Goal: Find specific page/section: Find specific page/section

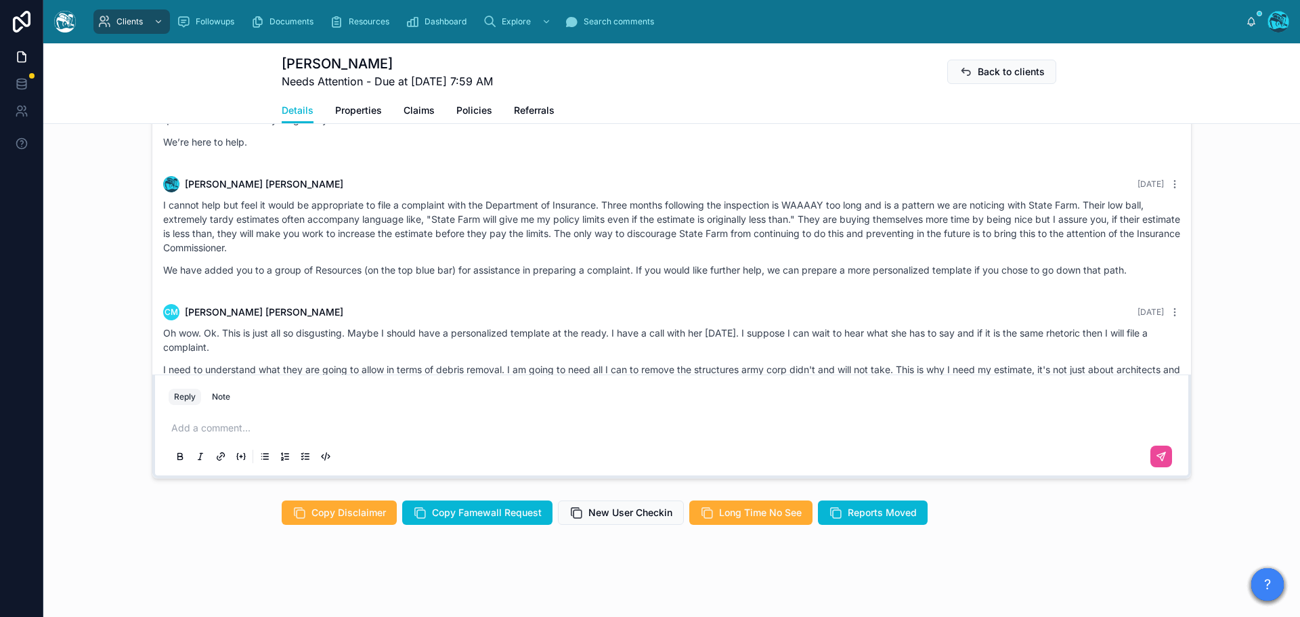
scroll to position [1832, 0]
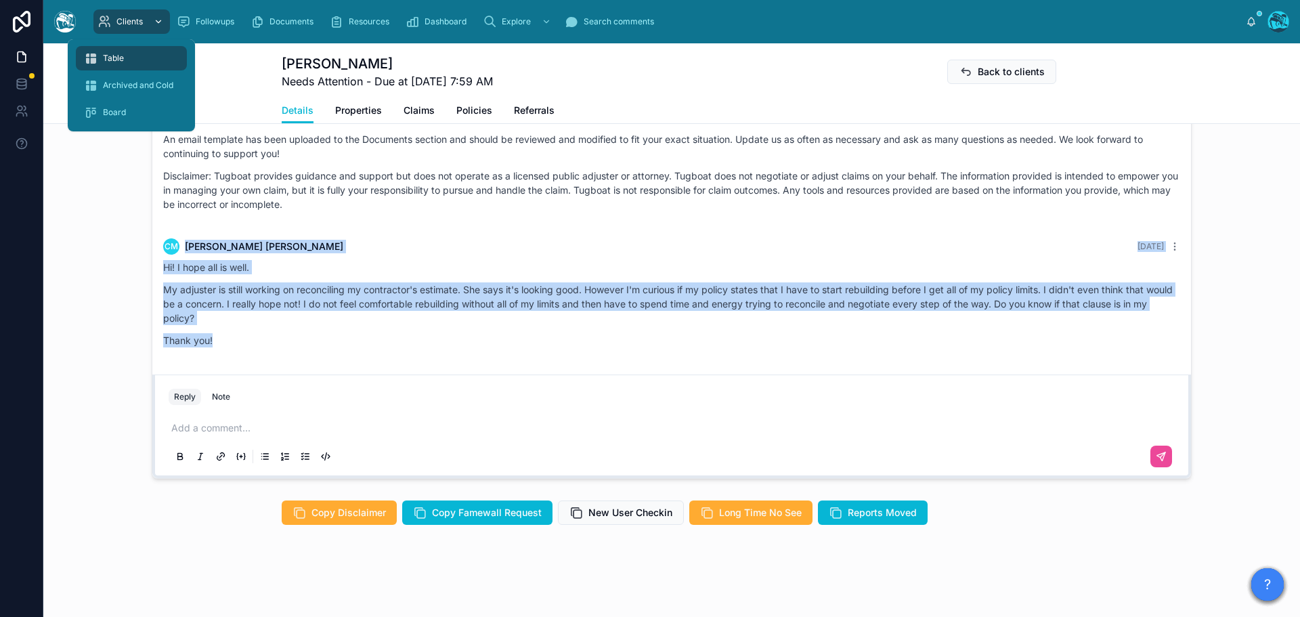
click at [131, 21] on span "Clients" at bounding box center [129, 21] width 26 height 11
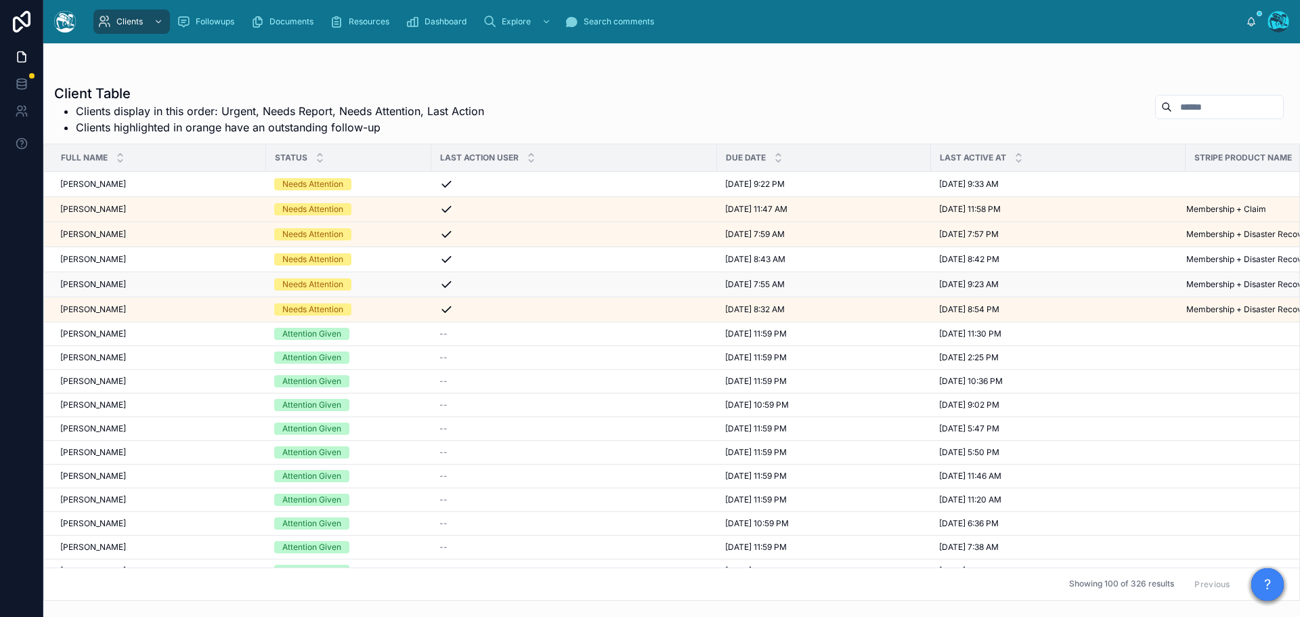
click at [383, 284] on div "Needs Attention" at bounding box center [348, 284] width 149 height 12
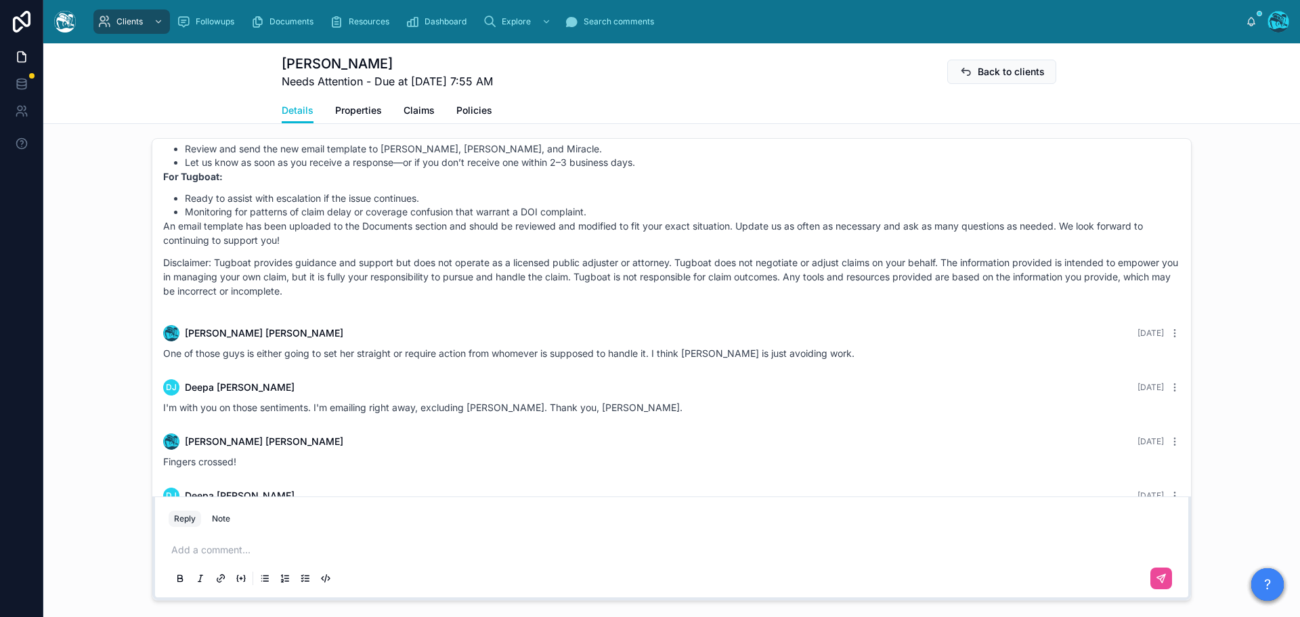
scroll to position [4817, 0]
